Goal: Information Seeking & Learning: Learn about a topic

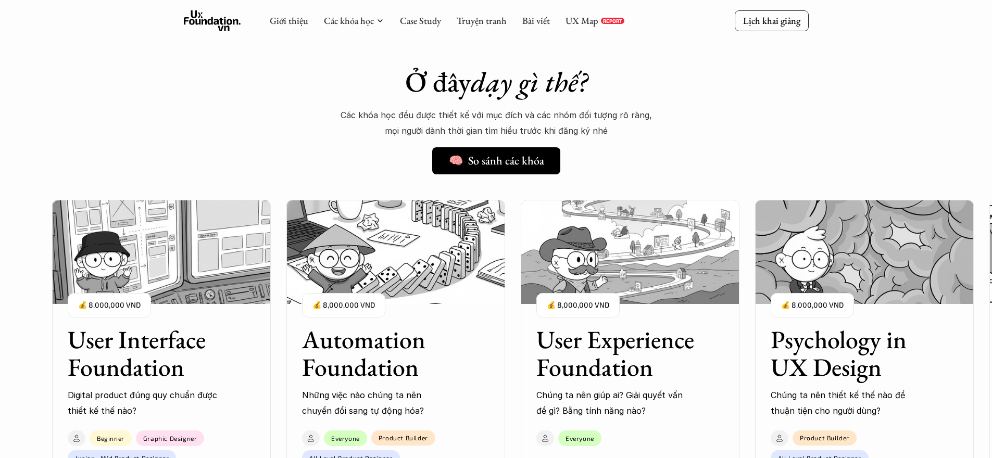
scroll to position [945, 0]
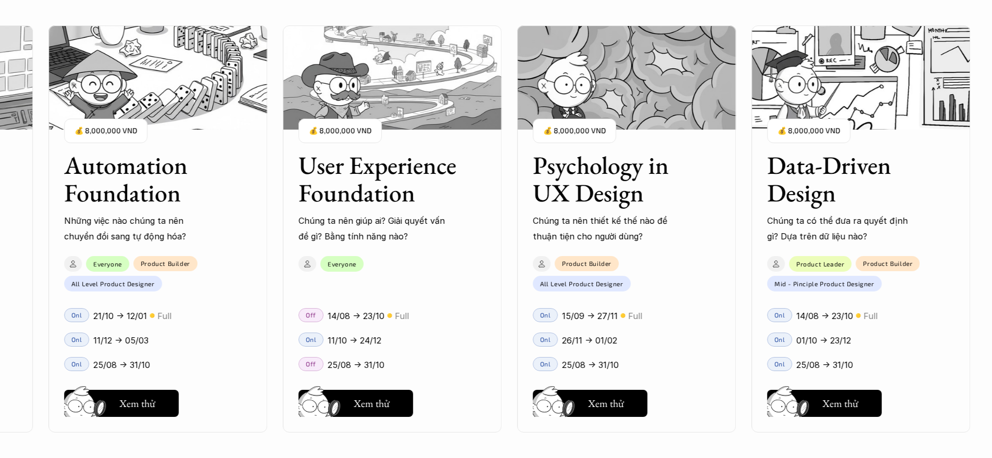
click at [618, 346] on div "User Interface Foundation Digital product đúng quy chuẩn được thiết kế thế nào?…" at bounding box center [496, 229] width 888 height 458
click at [605, 341] on div "User Interface Foundation Digital product đúng quy chuẩn được thiết kế thế nào?…" at bounding box center [496, 229] width 888 height 458
click at [610, 400] on div "User Interface Foundation Digital product đúng quy chuẩn được thiết kế thế nào?…" at bounding box center [496, 229] width 888 height 458
click at [628, 406] on div "User Interface Foundation Digital product đúng quy chuẩn được thiết kế thế nào?…" at bounding box center [496, 229] width 888 height 458
drag, startPoint x: 617, startPoint y: 393, endPoint x: 612, endPoint y: 399, distance: 7.4
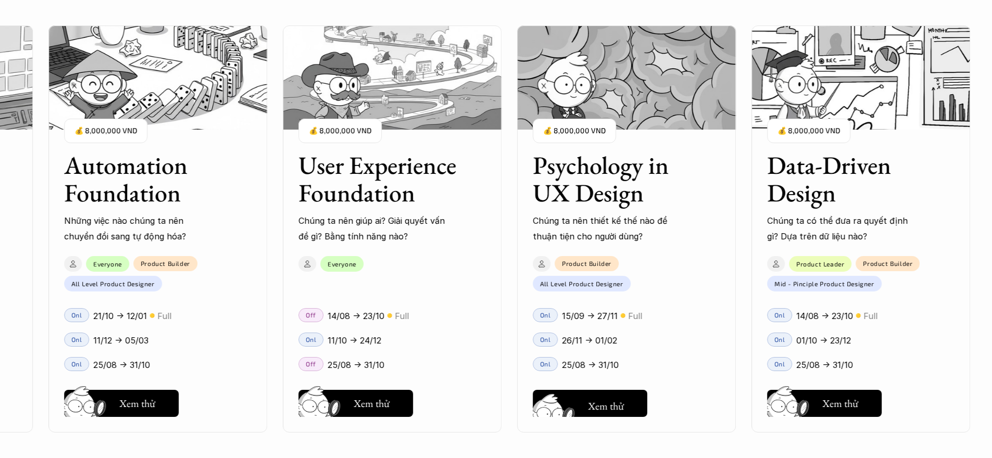
click at [617, 393] on div "User Interface Foundation Digital product đúng quy chuẩn được thiết kế thế nào?…" at bounding box center [496, 229] width 888 height 458
click at [610, 400] on div "User Interface Foundation Digital product đúng quy chuẩn được thiết kế thế nào?…" at bounding box center [496, 229] width 888 height 458
click at [600, 407] on div "User Interface Foundation Digital product đúng quy chuẩn được thiết kế thế nào?…" at bounding box center [496, 229] width 888 height 458
click at [544, 347] on div "User Interface Foundation Digital product đúng quy chuẩn được thiết kế thế nào?…" at bounding box center [496, 229] width 888 height 458
click at [591, 145] on div "User Interface Foundation Digital product đúng quy chuẩn được thiết kế thế nào?…" at bounding box center [496, 229] width 888 height 458
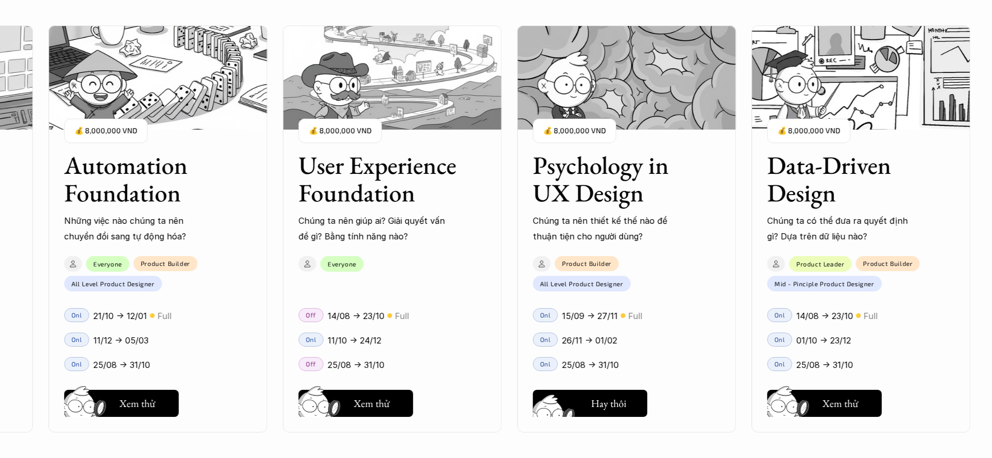
click at [582, 412] on div "User Interface Foundation Digital product đúng quy chuẩn được thiết kế thế nào?…" at bounding box center [496, 229] width 888 height 458
click at [81, 405] on div "01 02 03 04 05 06" at bounding box center [52, 229] width 104 height 458
click at [91, 406] on div "01 02 03 04 05 06" at bounding box center [52, 229] width 104 height 458
click at [152, 406] on div "User Interface Foundation Digital product đúng quy chuẩn được thiết kế thế nào?…" at bounding box center [496, 229] width 888 height 458
click at [340, 407] on div "User Interface Foundation Digital product đúng quy chuẩn được thiết kế thế nào?…" at bounding box center [496, 229] width 888 height 458
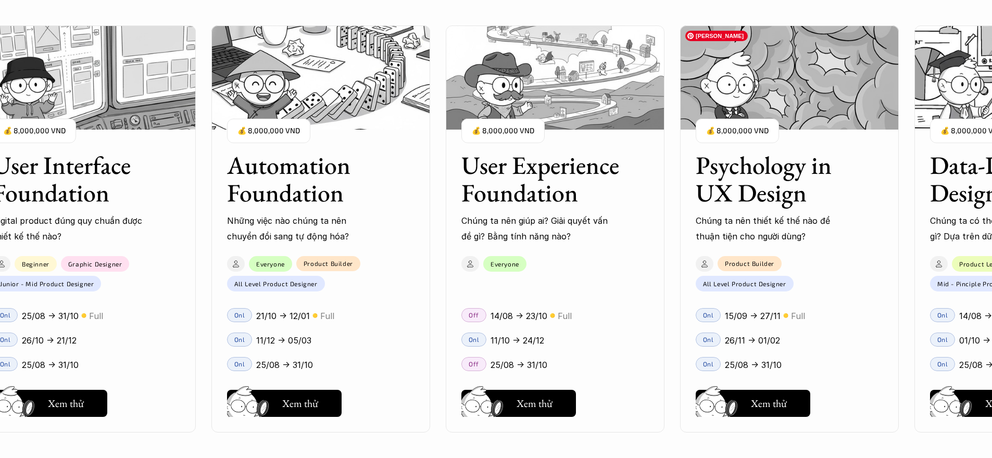
click at [696, 107] on div "User Interface Foundation Digital product đúng quy chuẩn được thiết kế thế nào?…" at bounding box center [496, 229] width 888 height 458
click at [745, 74] on div "User Interface Foundation Digital product đúng quy chuẩn được thiết kế thế nào?…" at bounding box center [496, 229] width 888 height 458
click at [742, 80] on div "User Interface Foundation Digital product đúng quy chuẩn được thiết kế thế nào?…" at bounding box center [496, 229] width 888 height 458
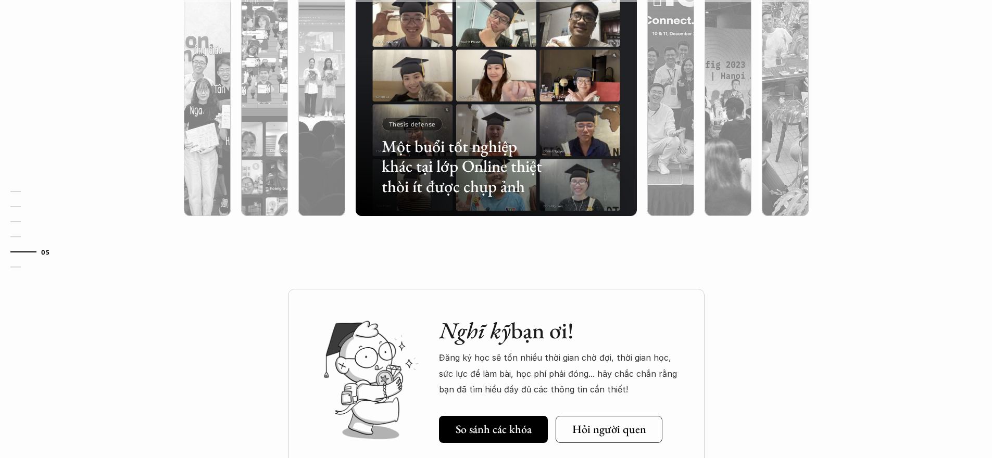
scroll to position [3246, 0]
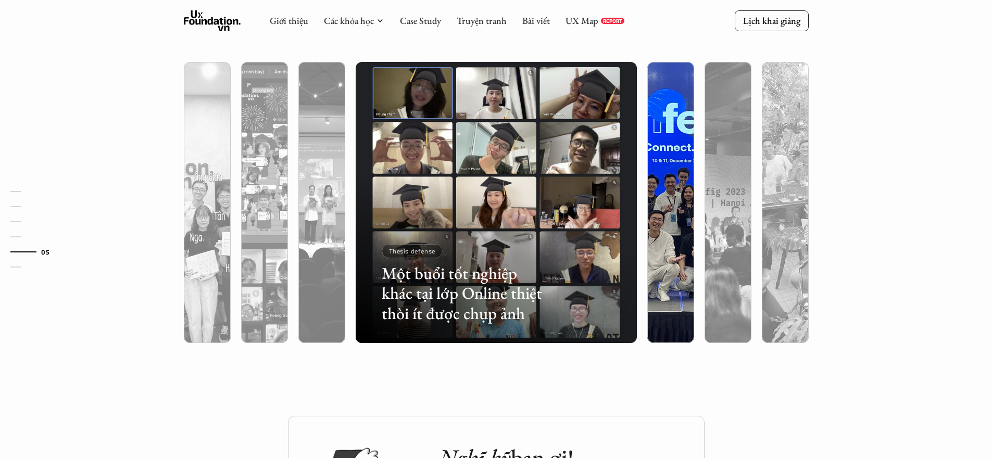
click at [683, 279] on div at bounding box center [757, 282] width 168 height 76
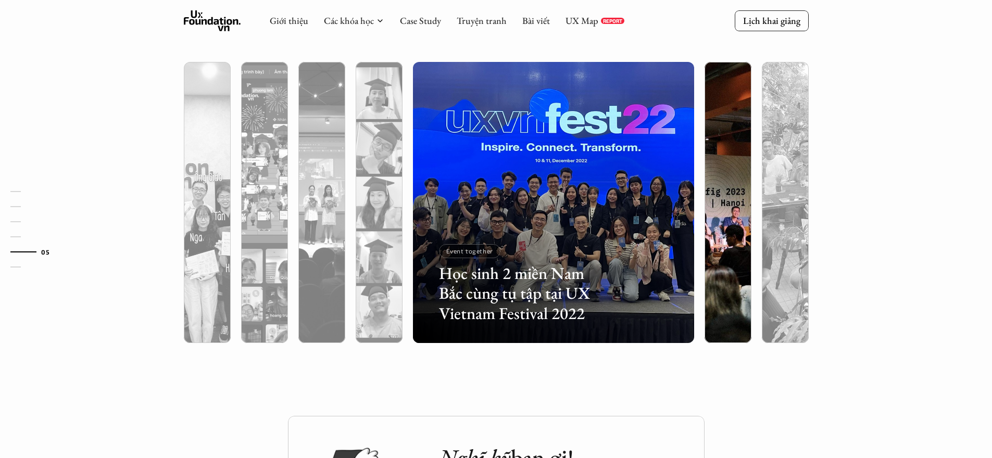
click at [722, 274] on div at bounding box center [728, 258] width 47 height 170
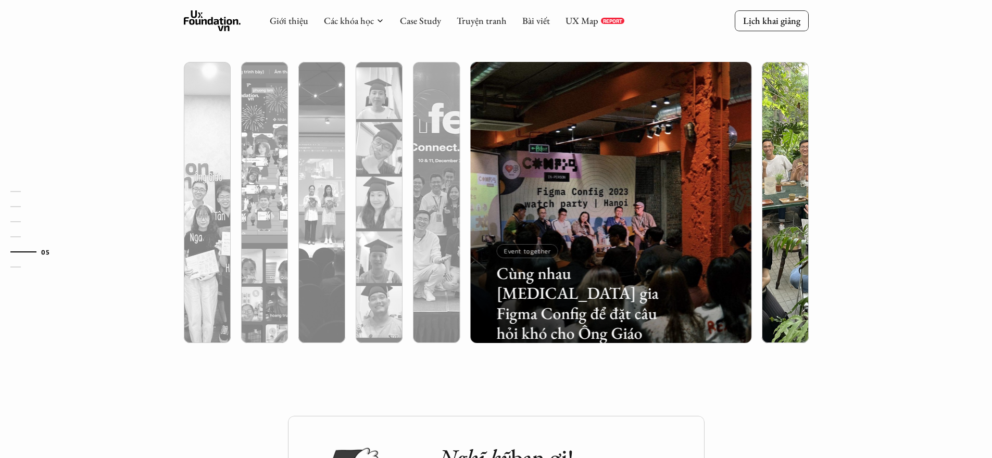
click at [769, 278] on div at bounding box center [785, 258] width 47 height 170
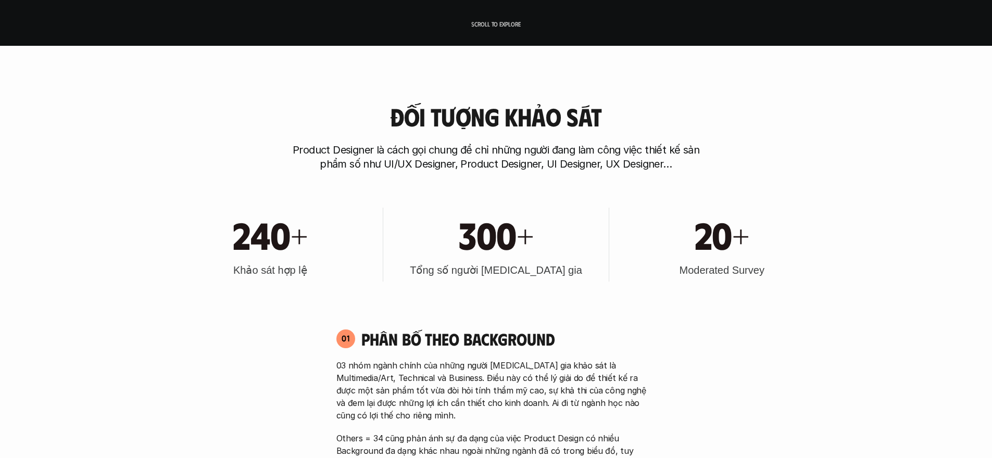
scroll to position [84, 0]
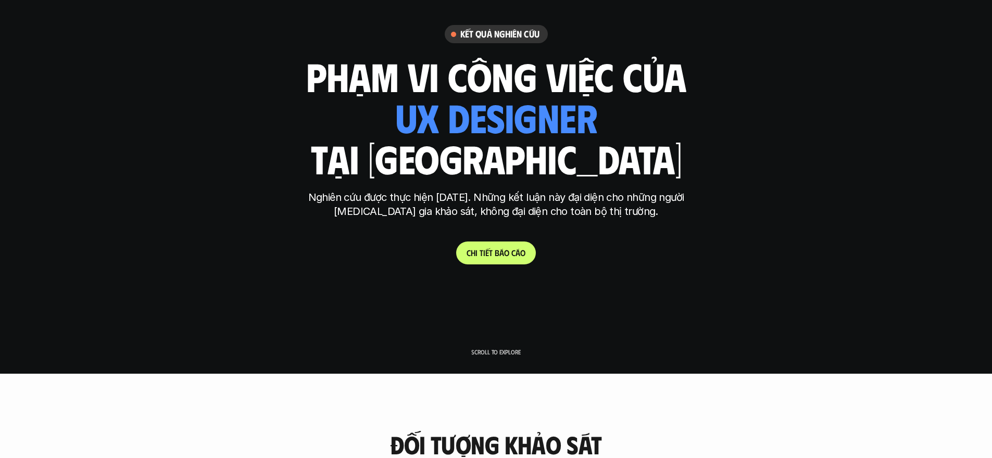
click at [492, 196] on p "Nghiên cứu được thực hiện năm 2025. Những kết luận này đại diện cho những người…" at bounding box center [496, 205] width 391 height 28
click at [501, 253] on p "C h i t i ế t b á o c á o" at bounding box center [496, 253] width 59 height 10
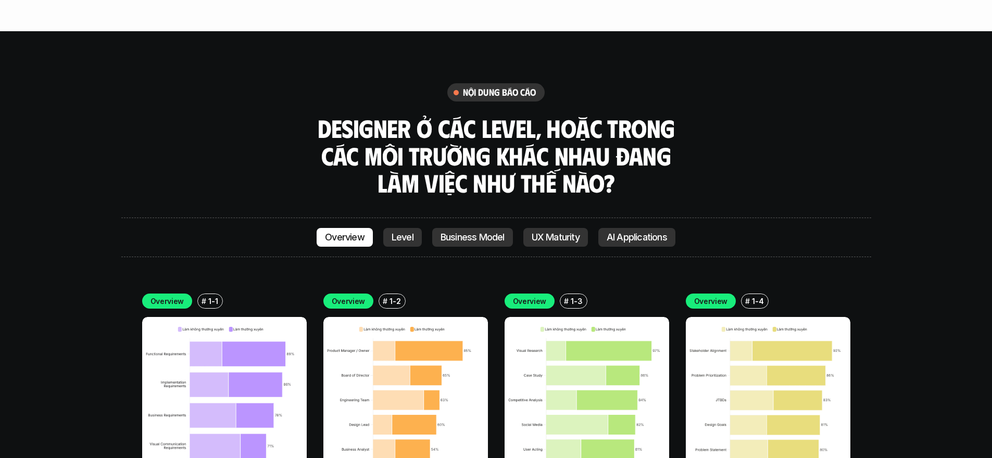
scroll to position [2916, 0]
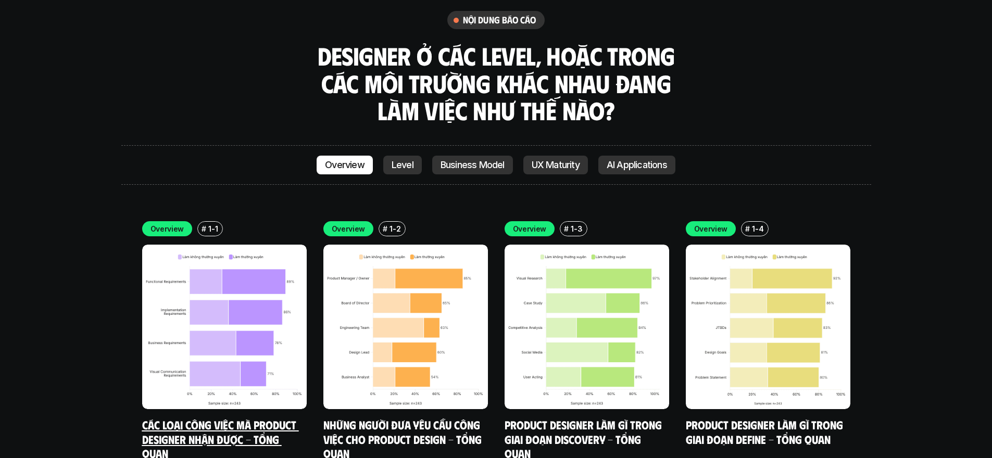
click at [239, 418] on link "Các loại công việc mà Product Designer nhận được - Tổng quan" at bounding box center [220, 439] width 157 height 43
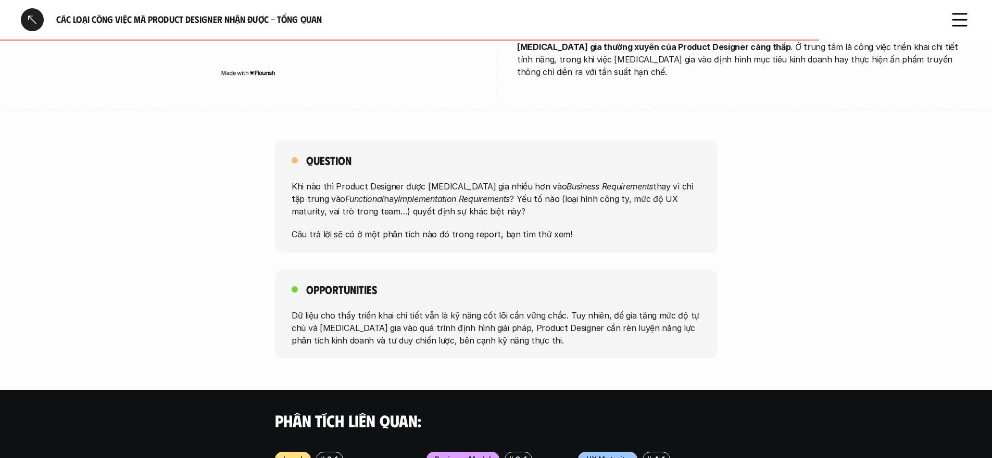
scroll to position [360, 0]
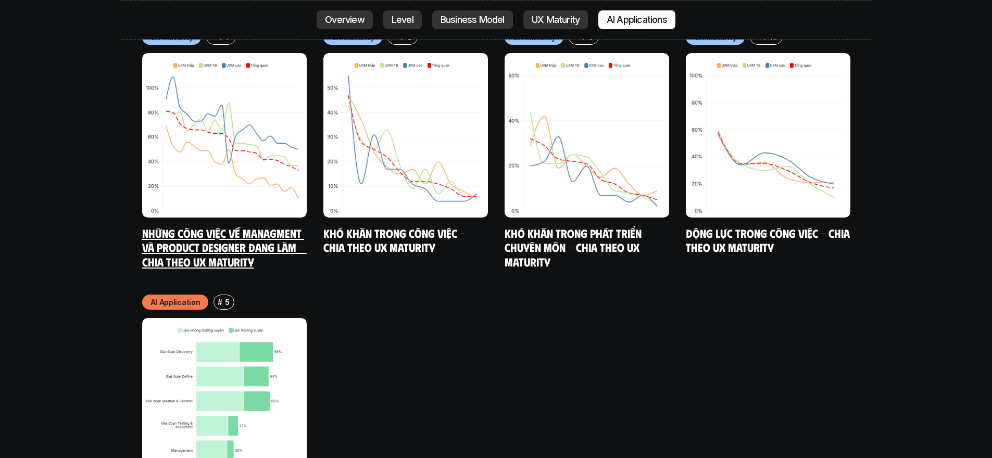
scroll to position [5368, 0]
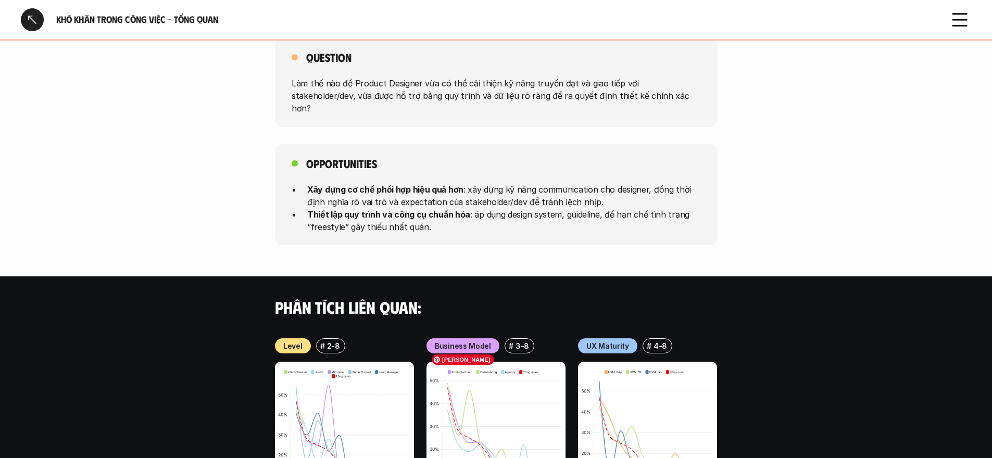
scroll to position [948, 0]
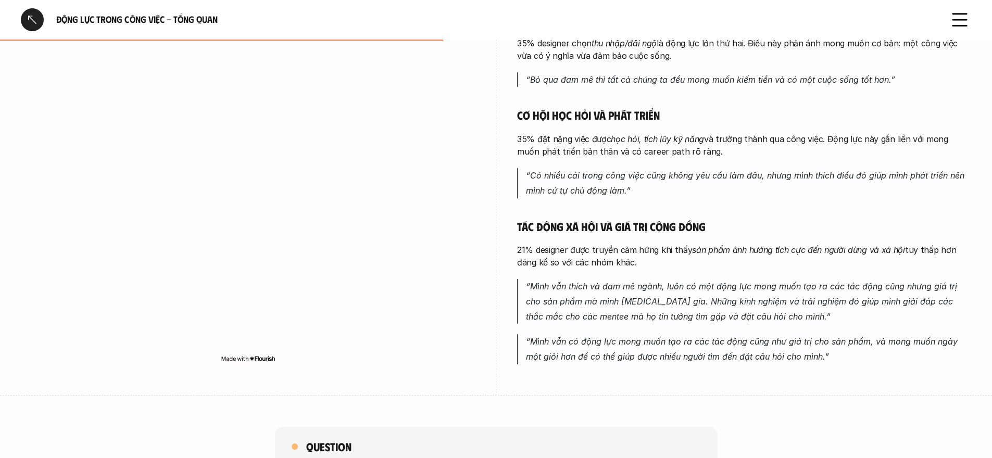
scroll to position [534, 0]
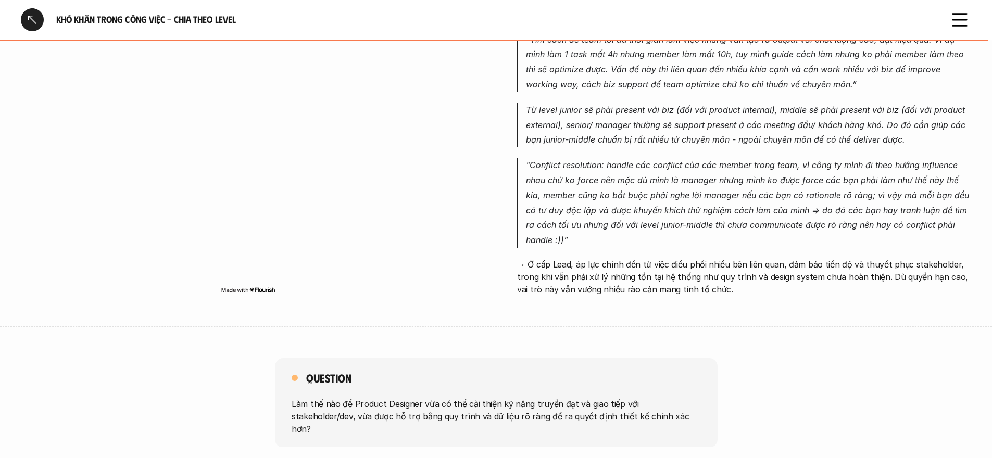
scroll to position [3685, 0]
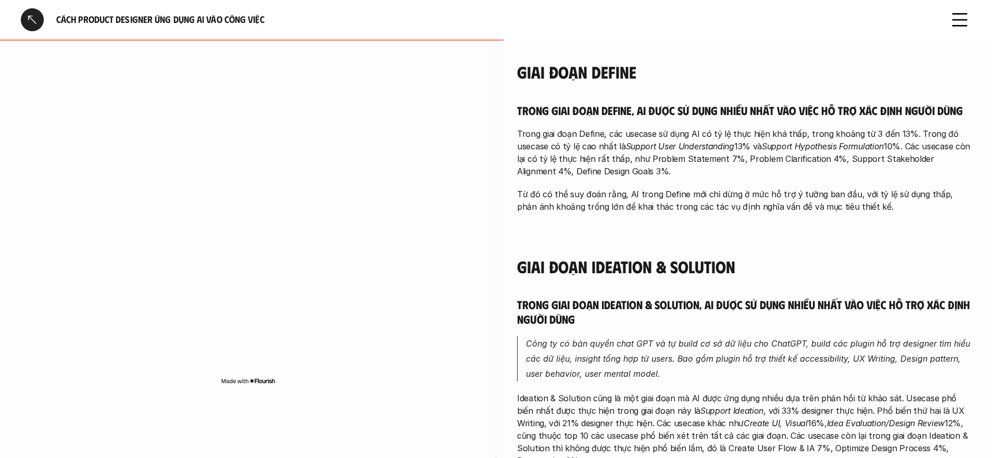
scroll to position [1230, 0]
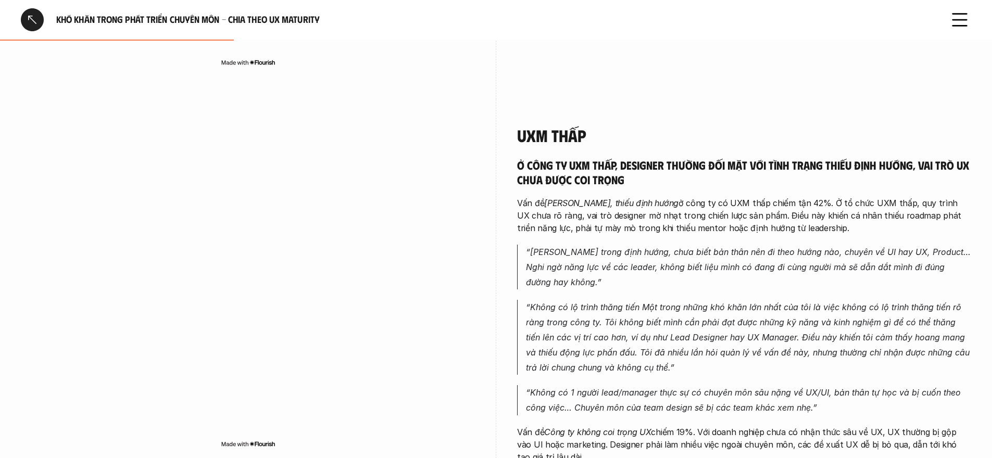
scroll to position [505, 0]
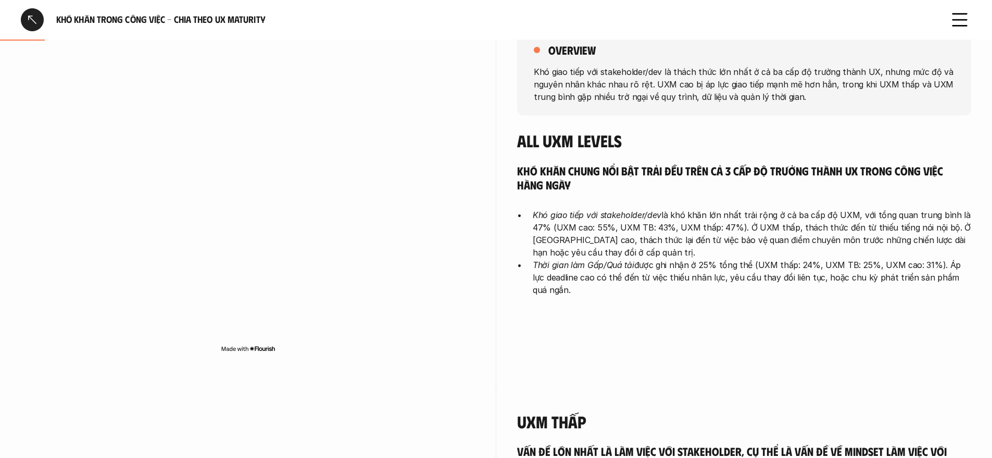
scroll to position [39, 0]
